Goal: Transaction & Acquisition: Book appointment/travel/reservation

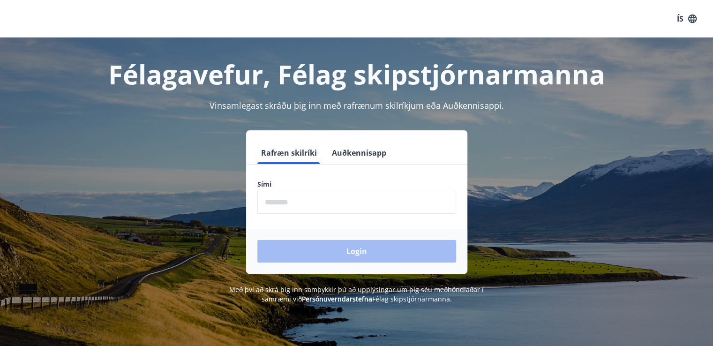
click at [313, 216] on form "Rafræn skilríki Auðkennisapp Sími ​ Login" at bounding box center [356, 208] width 221 height 132
click at [295, 203] on input "phone" at bounding box center [356, 202] width 199 height 23
type input "********"
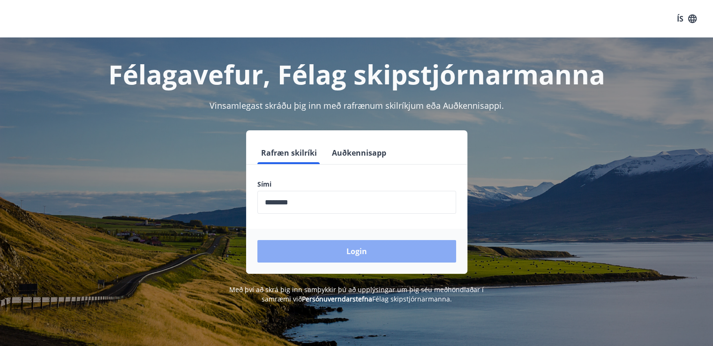
click at [343, 254] on button "Login" at bounding box center [356, 251] width 199 height 22
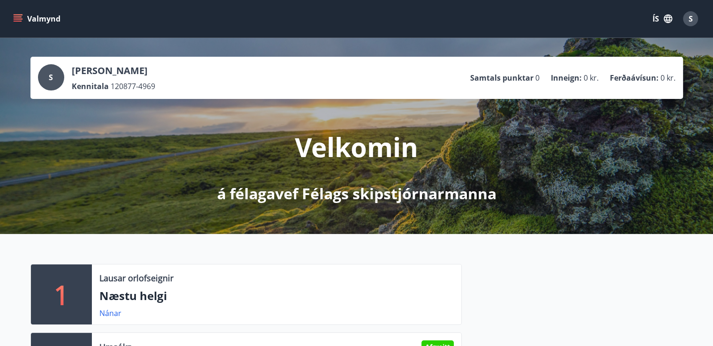
click at [17, 16] on icon "menu" at bounding box center [18, 16] width 8 height 1
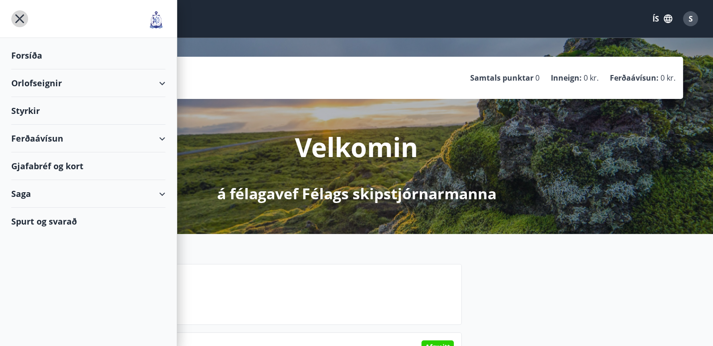
click at [17, 16] on icon "menu" at bounding box center [19, 18] width 17 height 17
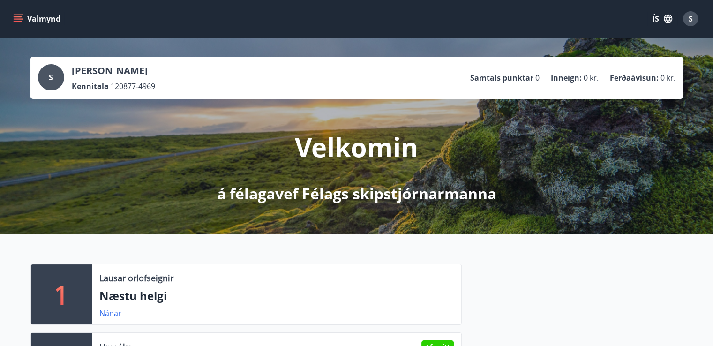
click at [17, 16] on icon "menu" at bounding box center [18, 16] width 8 height 1
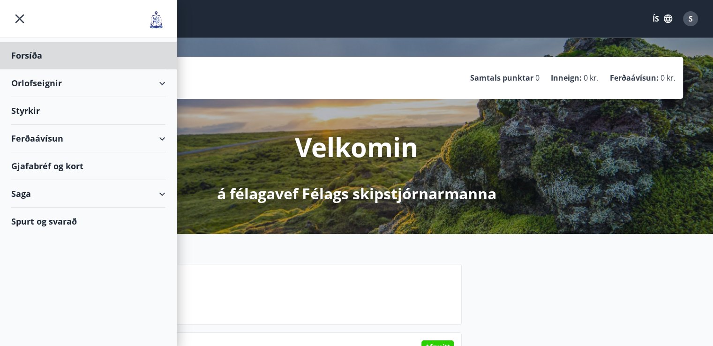
click at [30, 108] on div "Styrkir" at bounding box center [88, 111] width 154 height 28
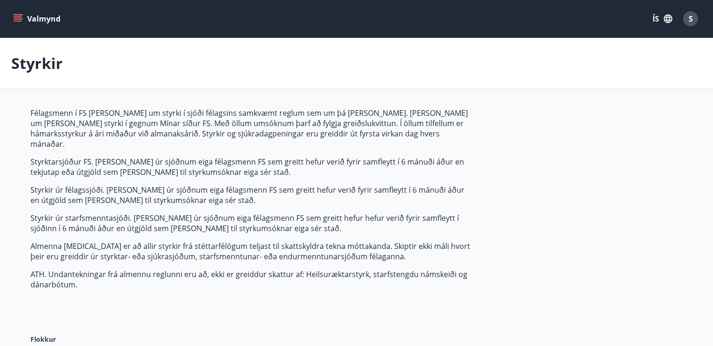
type input "***"
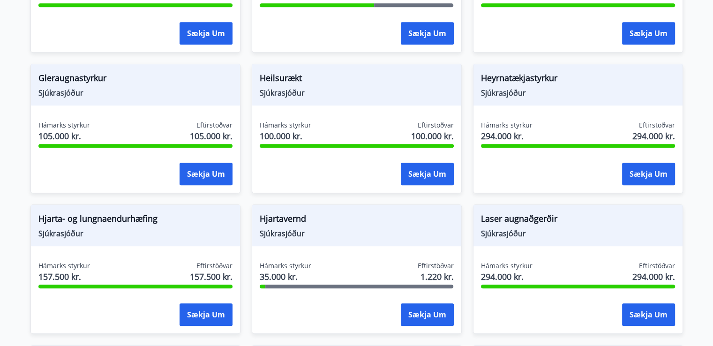
scroll to position [610, 0]
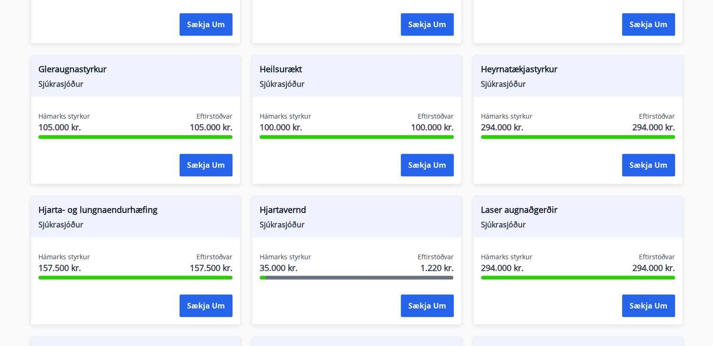
click at [31, 112] on div "Hámarks styrkur 105.000 kr. Eftirstöðvar 105.000 kr. Sækja um" at bounding box center [135, 146] width 209 height 68
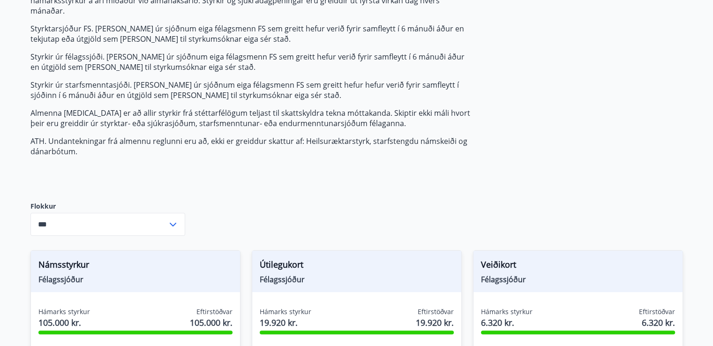
scroll to position [0, 0]
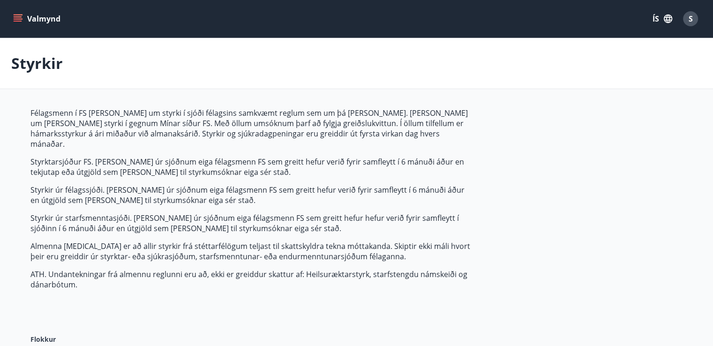
click at [17, 17] on icon "menu" at bounding box center [18, 16] width 8 height 1
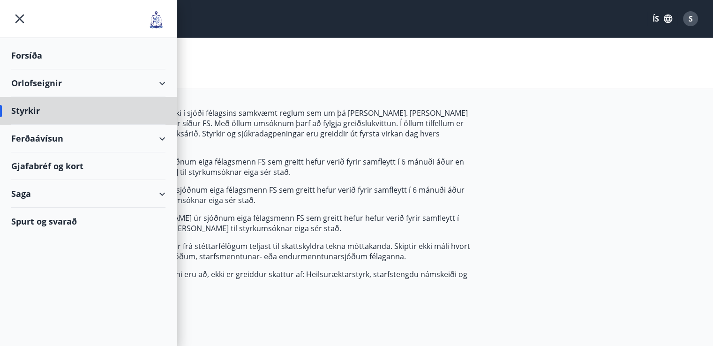
click at [20, 53] on div "Forsíða" at bounding box center [88, 56] width 154 height 28
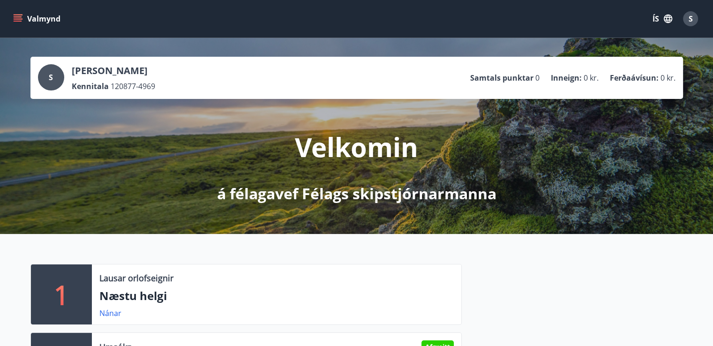
click at [17, 16] on icon "menu" at bounding box center [18, 16] width 8 height 1
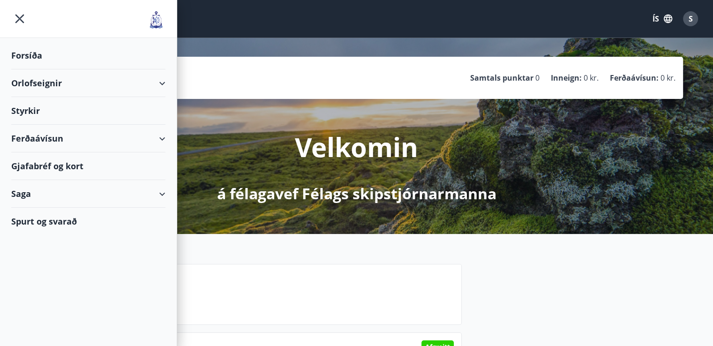
click at [78, 77] on div "Orlofseignir" at bounding box center [88, 83] width 154 height 28
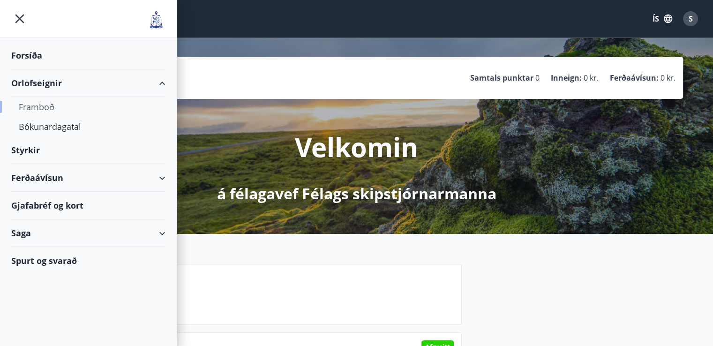
click at [46, 109] on div "Framboð" at bounding box center [88, 107] width 139 height 20
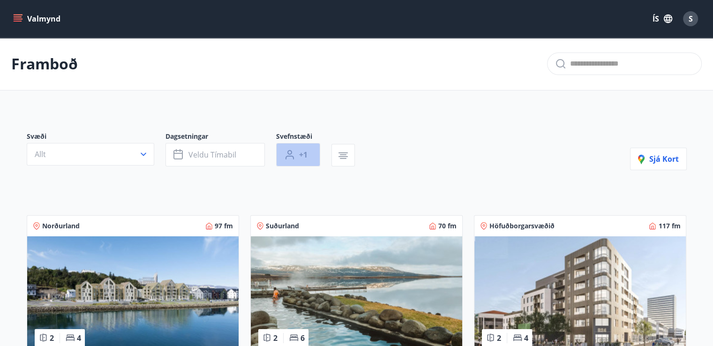
click at [300, 155] on span "+1" at bounding box center [303, 155] width 8 height 10
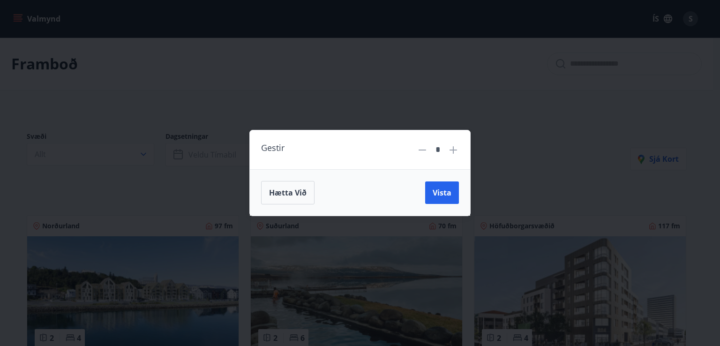
click at [452, 152] on icon at bounding box center [453, 149] width 11 height 11
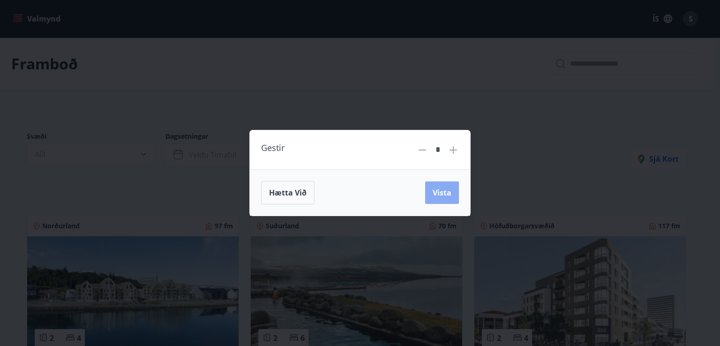
click at [439, 192] on span "Vista" at bounding box center [442, 192] width 19 height 10
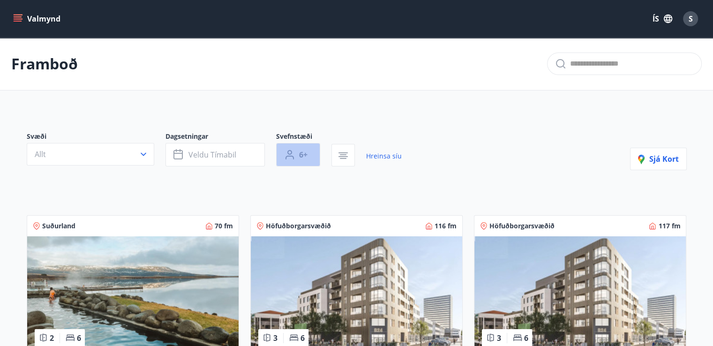
click at [309, 158] on button "6+" at bounding box center [298, 154] width 44 height 23
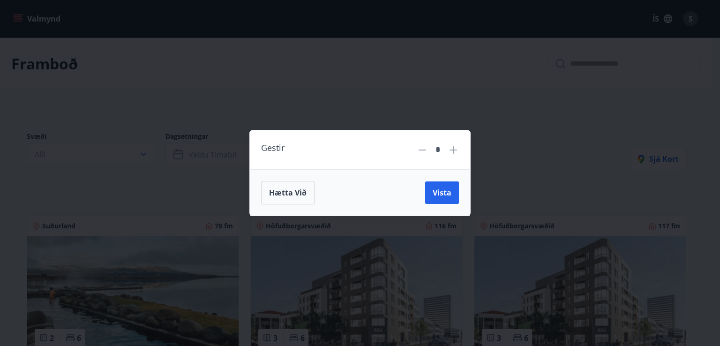
click at [426, 151] on icon at bounding box center [422, 149] width 11 height 11
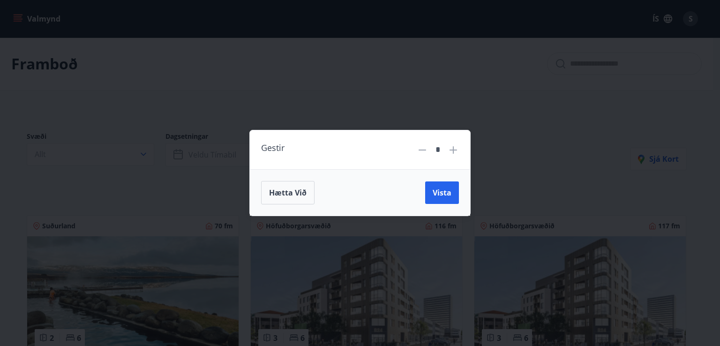
click at [426, 151] on icon at bounding box center [422, 149] width 11 height 11
type input "*"
click at [282, 102] on div "Gestir * Hætta við Vista" at bounding box center [360, 173] width 720 height 346
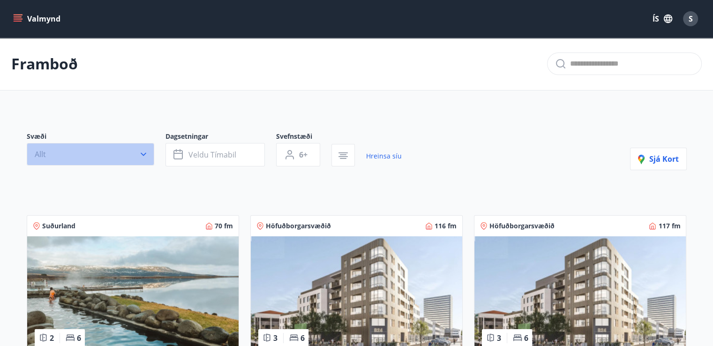
click at [139, 151] on icon "button" at bounding box center [143, 154] width 9 height 9
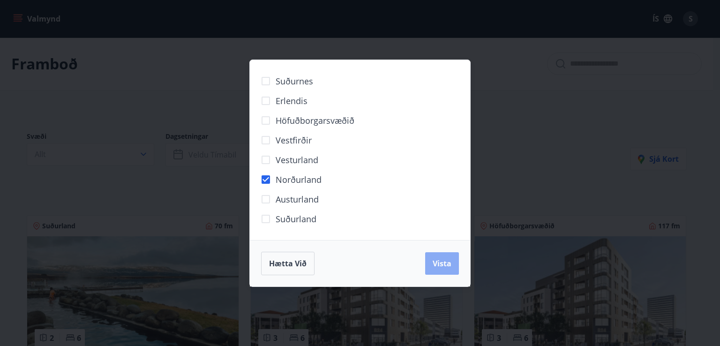
click at [431, 258] on button "Vista" at bounding box center [442, 263] width 34 height 22
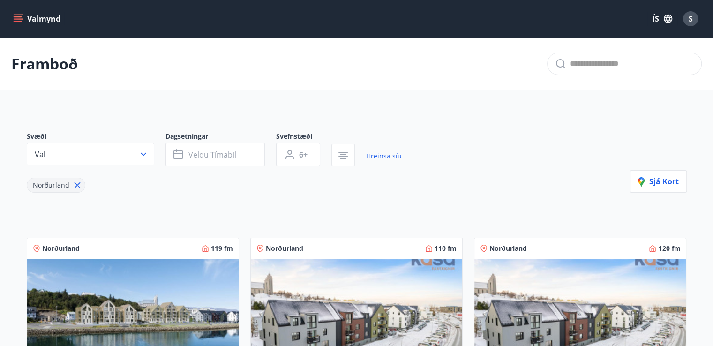
click at [14, 17] on icon "menu" at bounding box center [17, 18] width 9 height 9
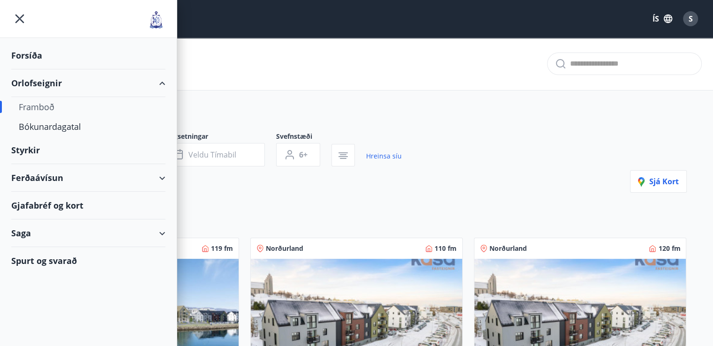
click at [50, 177] on div "Ferðaávísun" at bounding box center [88, 178] width 154 height 28
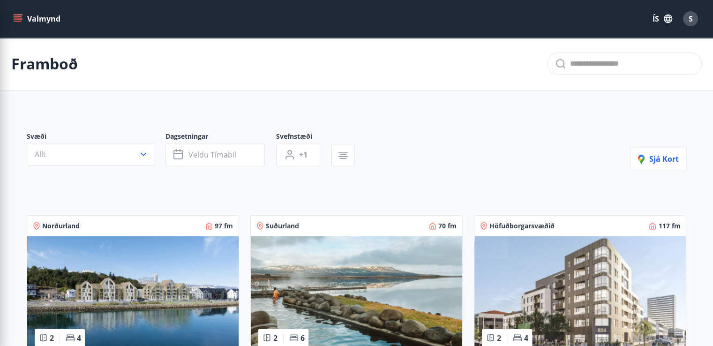
click at [402, 167] on div "Svæði Allt Dagsetningar Veldu tímabil Svefnstæði +1 Sjá kort" at bounding box center [357, 151] width 660 height 38
click at [15, 19] on icon "menu" at bounding box center [19, 18] width 10 height 1
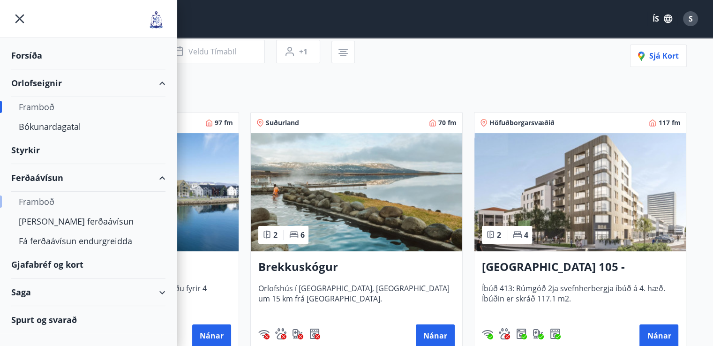
scroll to position [105, 0]
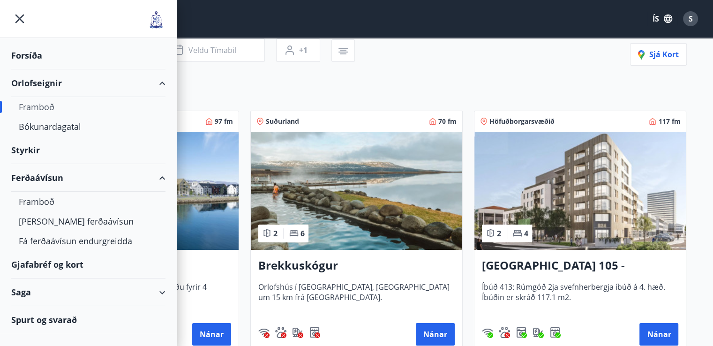
click at [58, 263] on div "Gjafabréf og kort" at bounding box center [88, 265] width 154 height 28
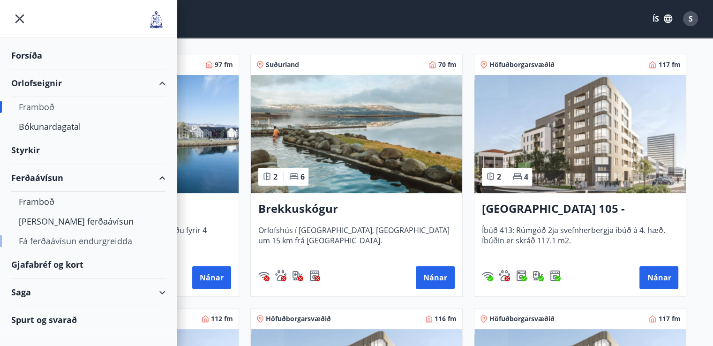
scroll to position [153, 0]
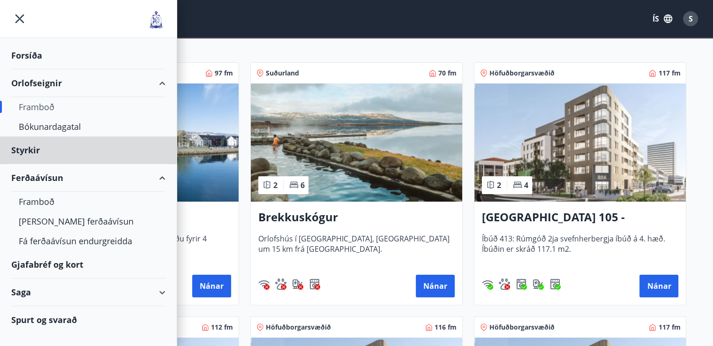
click at [26, 55] on div "Forsíða" at bounding box center [88, 56] width 154 height 28
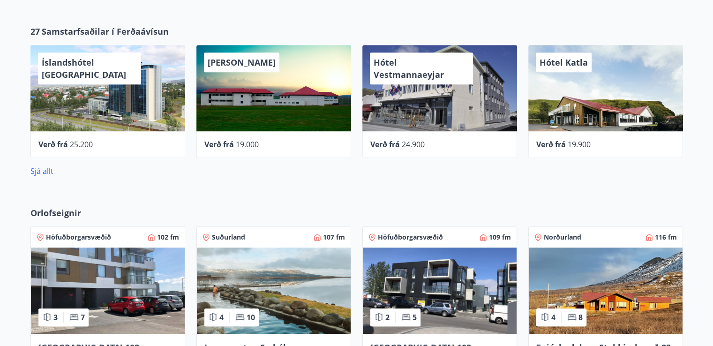
scroll to position [467, 0]
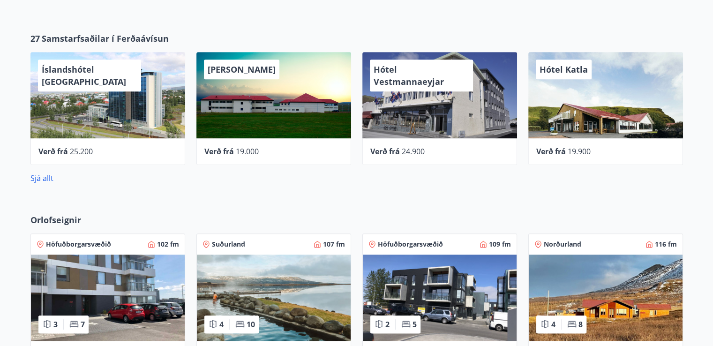
click at [356, 134] on div "Hótel Vestmannaeyjar Verð frá 24.900" at bounding box center [434, 103] width 166 height 124
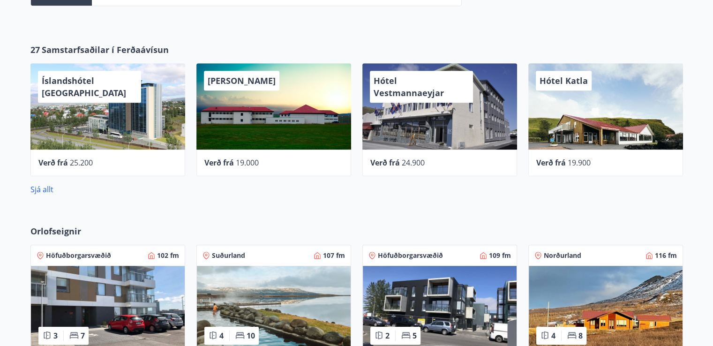
scroll to position [423, 0]
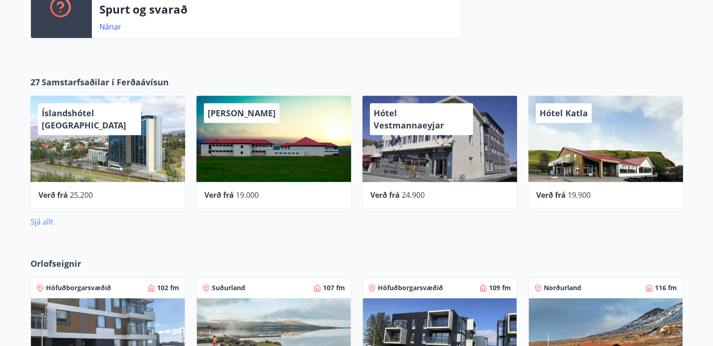
click at [42, 220] on link "Sjá allt" at bounding box center [41, 222] width 23 height 10
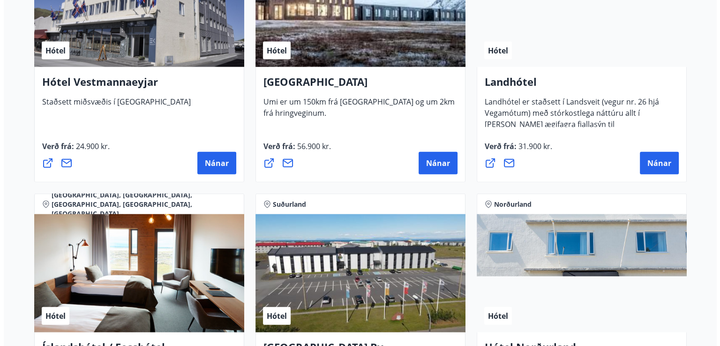
scroll to position [2031, 0]
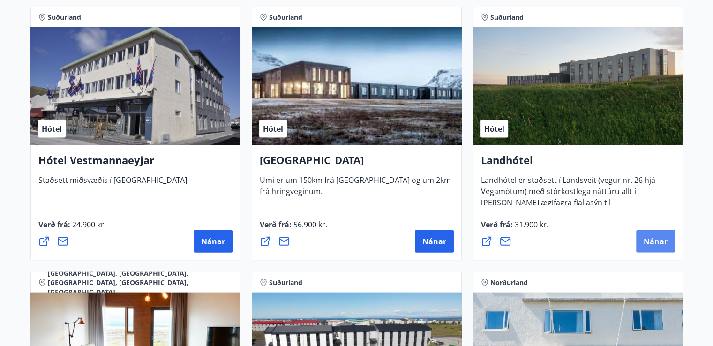
click at [645, 238] on span "Nánar" at bounding box center [655, 241] width 24 height 10
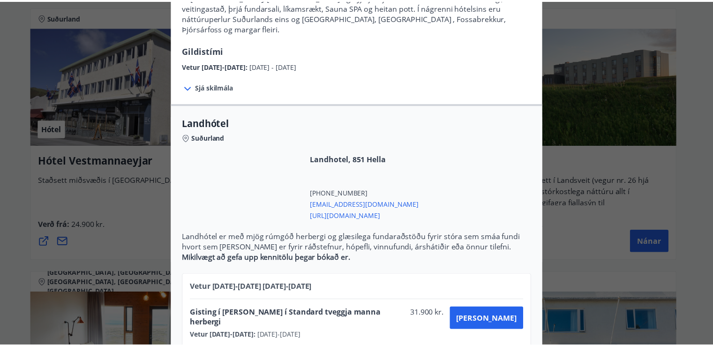
scroll to position [0, 0]
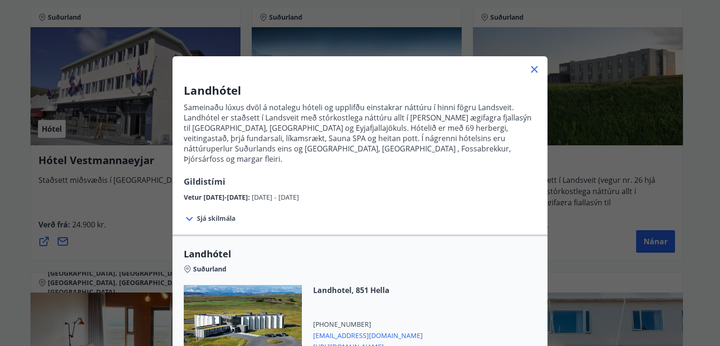
click at [531, 70] on icon at bounding box center [534, 69] width 7 height 7
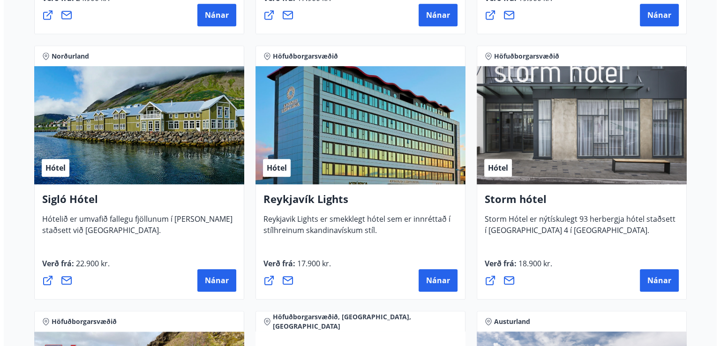
scroll to position [662, 0]
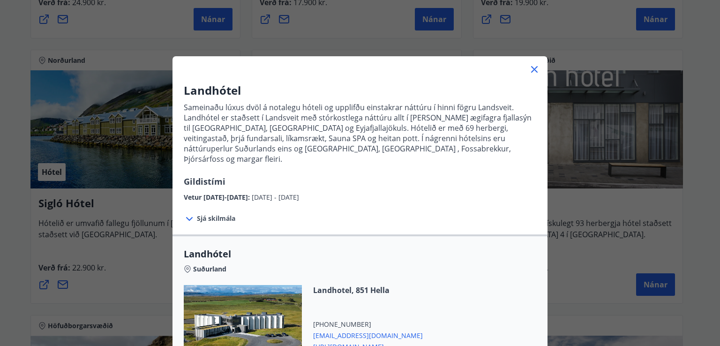
click at [531, 66] on icon at bounding box center [534, 69] width 11 height 11
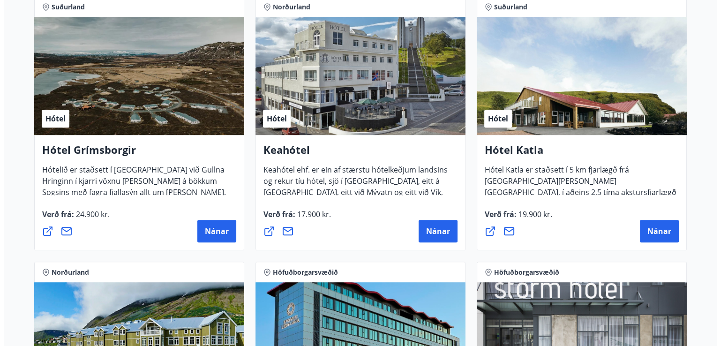
scroll to position [0, 0]
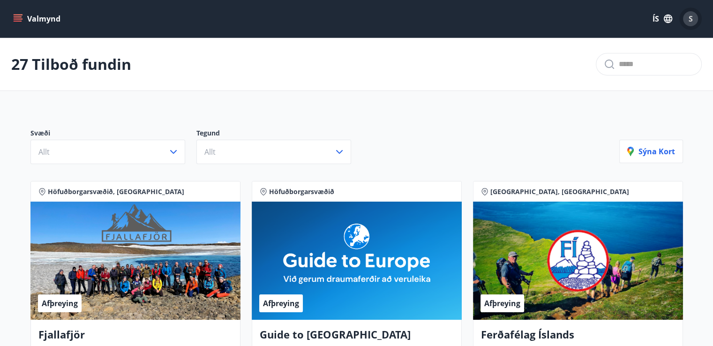
click at [692, 15] on span "S" at bounding box center [690, 19] width 4 height 10
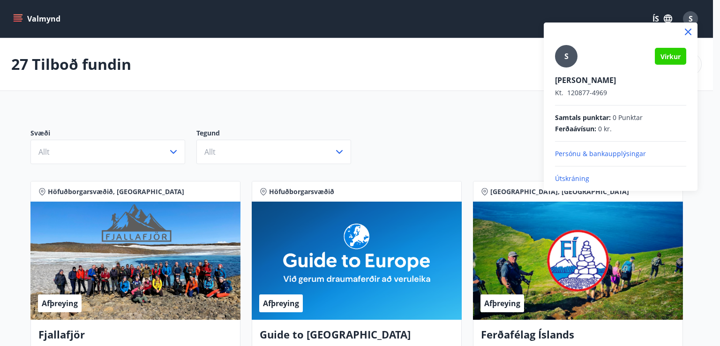
click at [572, 179] on p "Útskráning" at bounding box center [620, 178] width 131 height 9
